Goal: Check status: Verify the current state of an ongoing process or item

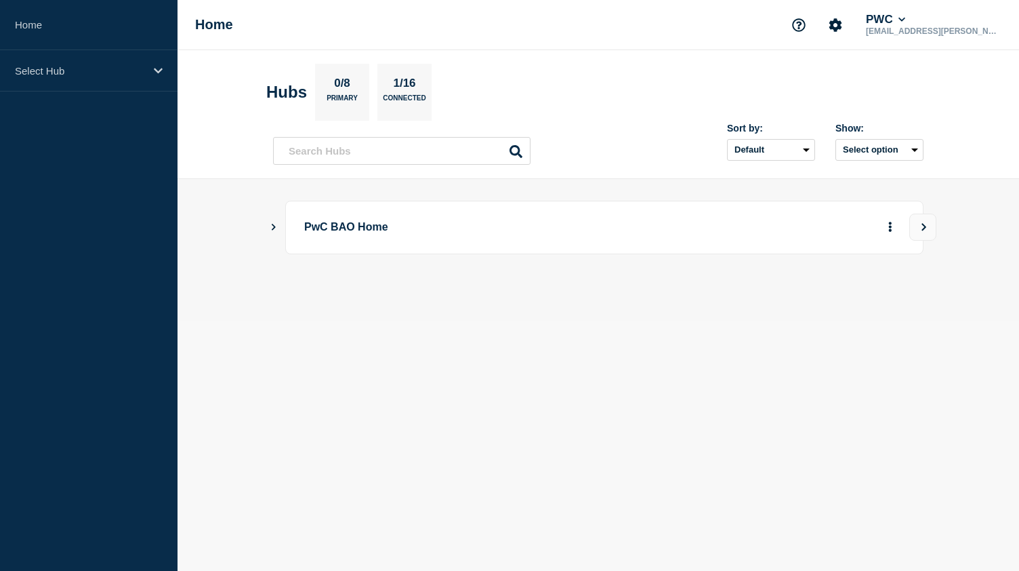
click at [274, 226] on icon "Show Connected Hubs" at bounding box center [274, 227] width 4 height 7
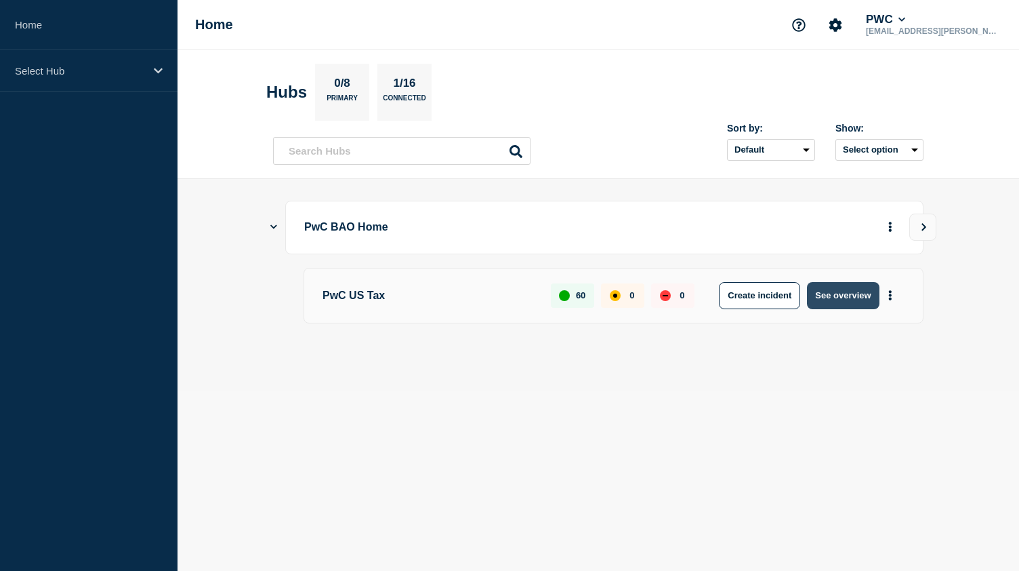
click at [832, 287] on button "See overview" at bounding box center [843, 295] width 72 height 27
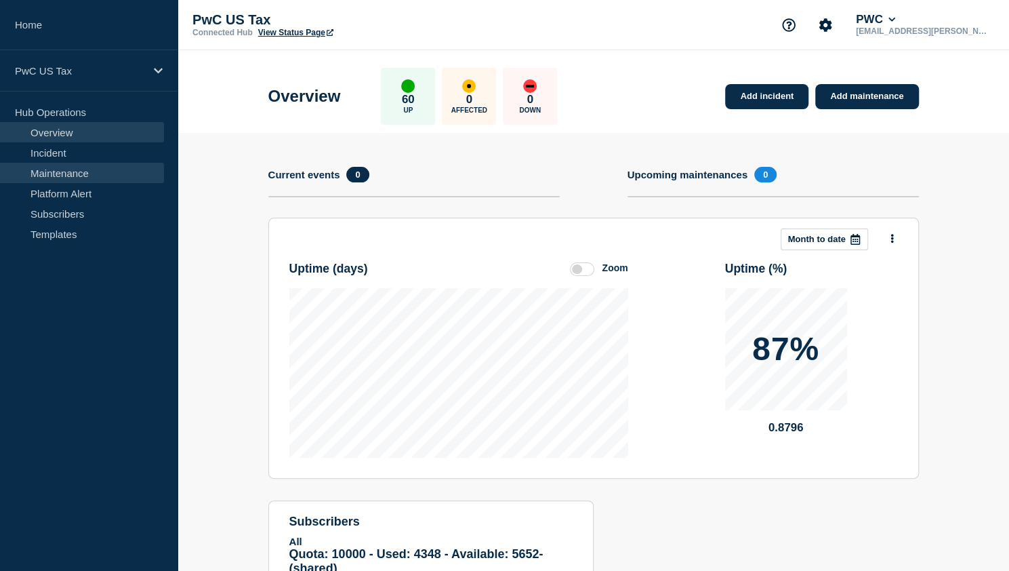
click at [88, 177] on link "Maintenance" at bounding box center [82, 173] width 164 height 20
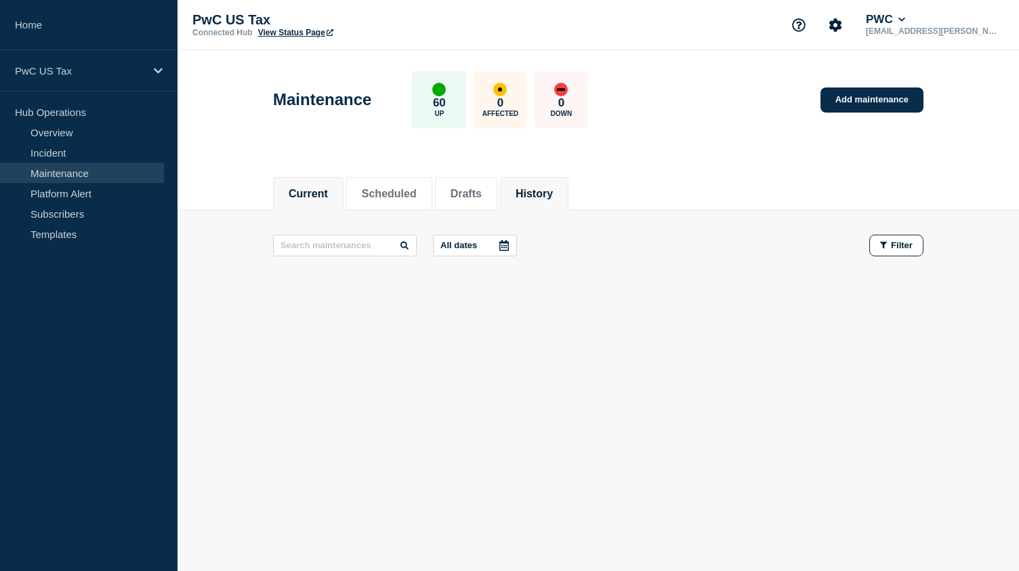
click at [550, 188] on button "History" at bounding box center [534, 194] width 37 height 12
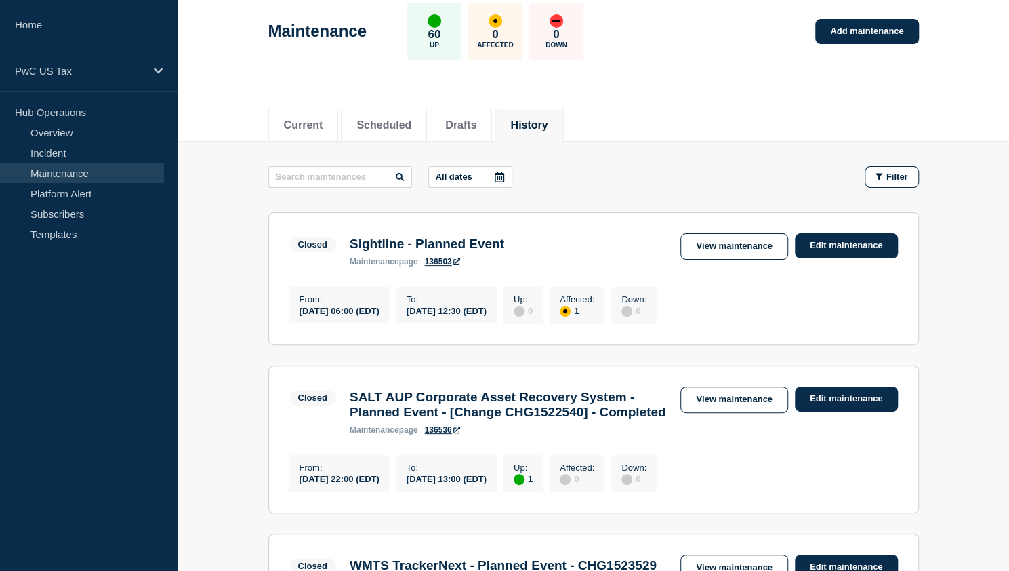
scroll to position [68, 0]
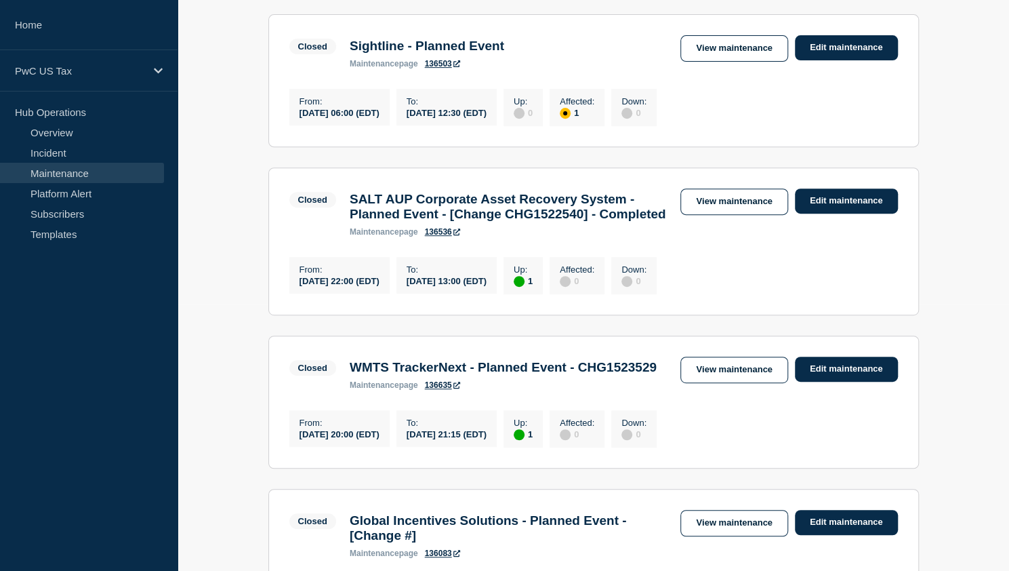
scroll to position [271, 0]
